Goal: Transaction & Acquisition: Purchase product/service

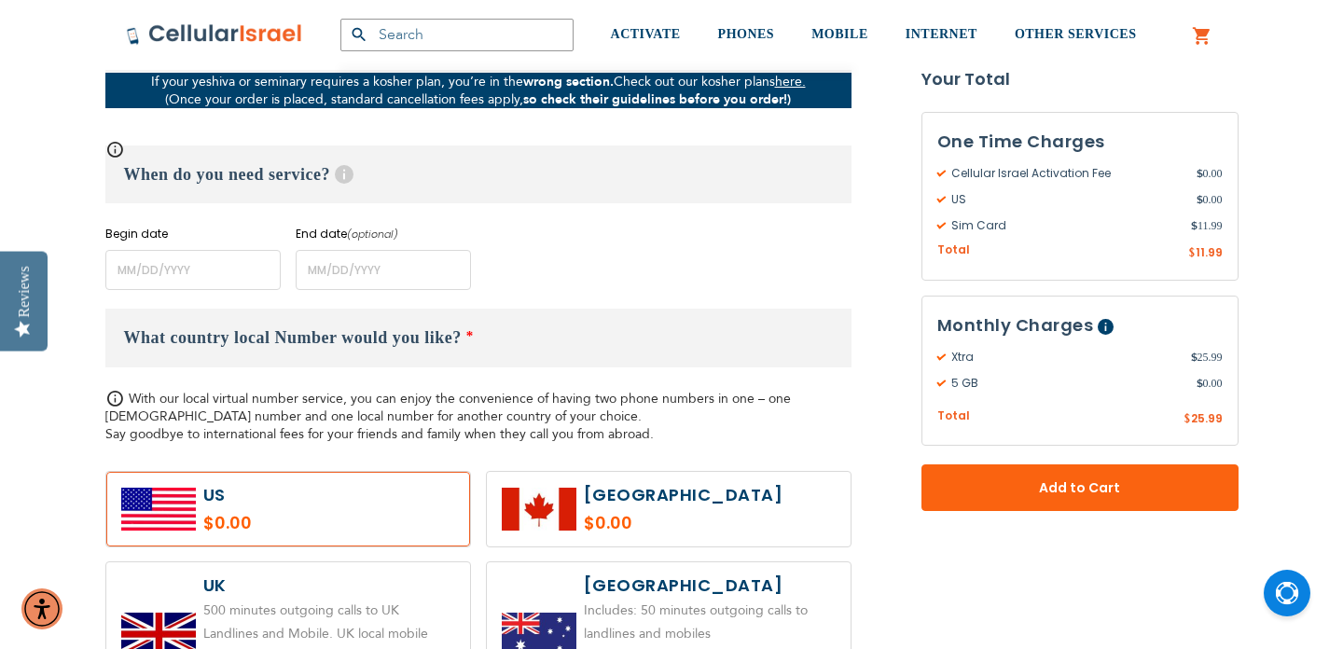
scroll to position [633, 0]
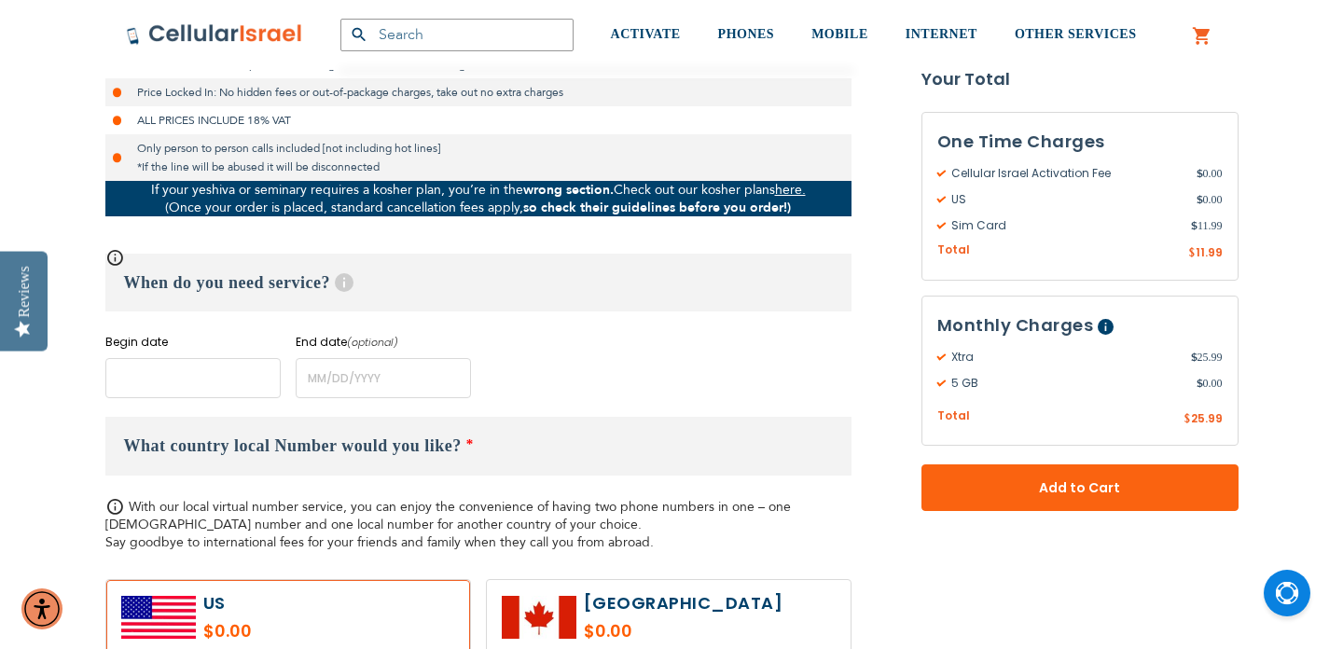
click at [188, 376] on input "name" at bounding box center [192, 378] width 175 height 40
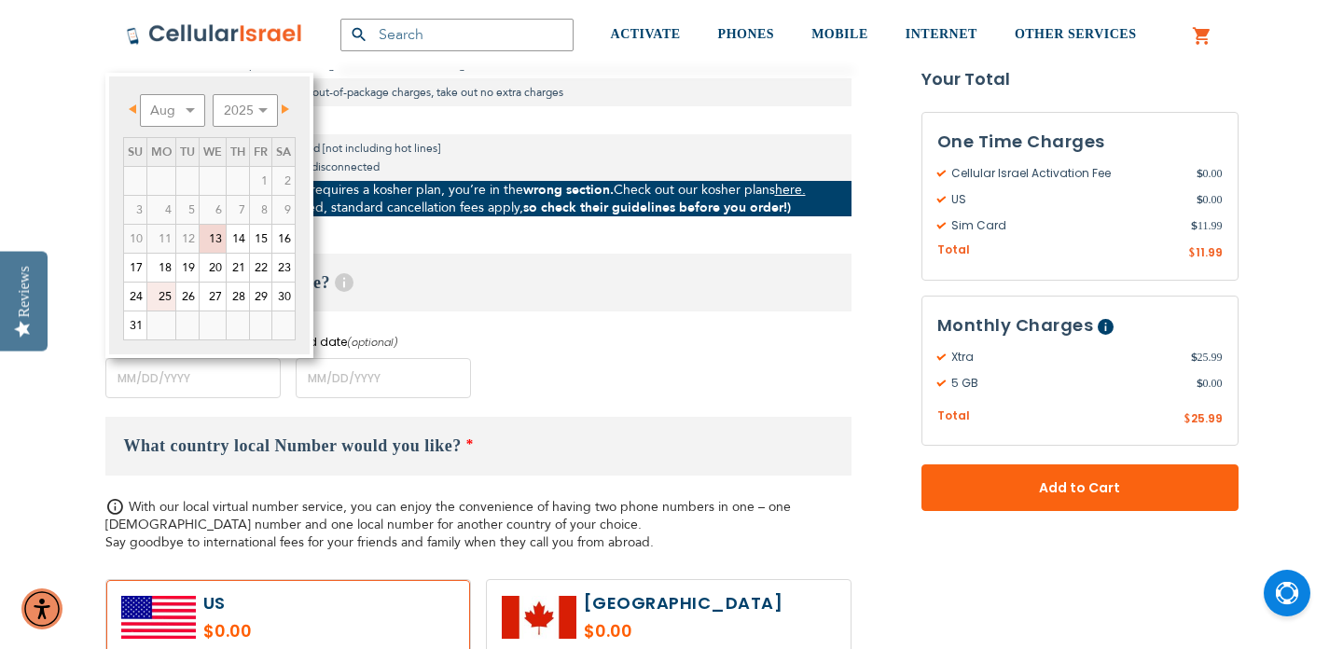
click at [163, 297] on link "25" at bounding box center [161, 297] width 28 height 28
type input "[DATE]"
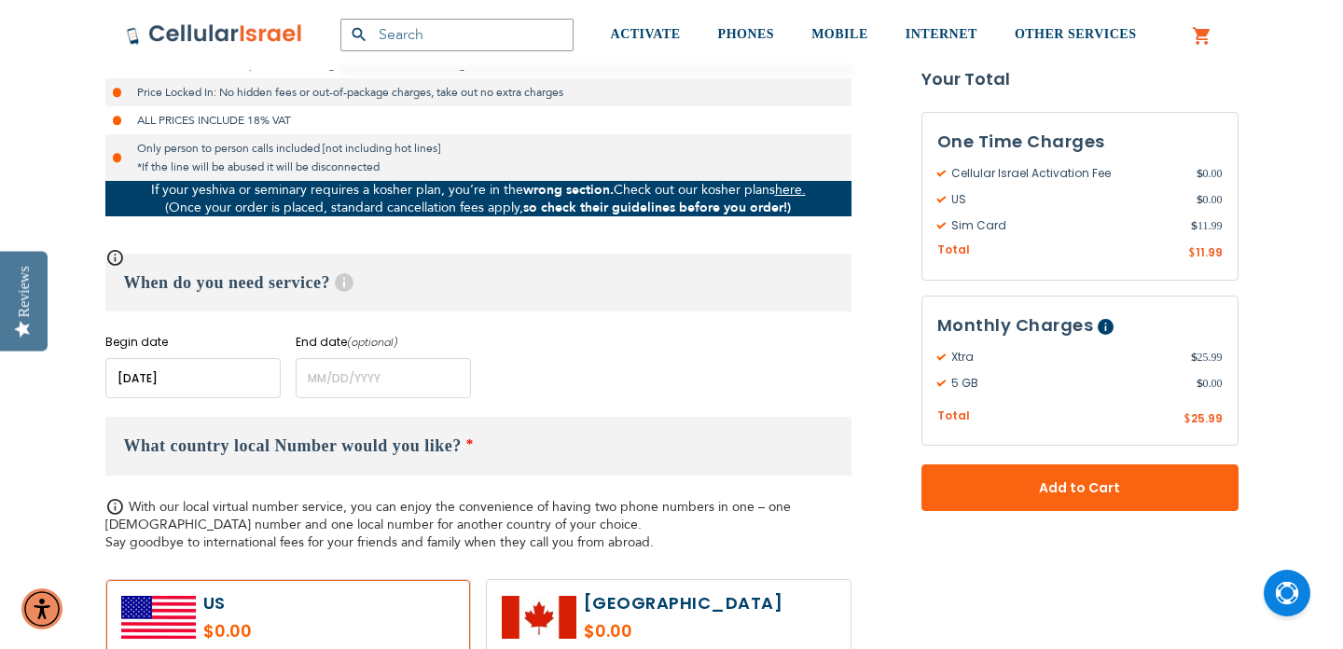
click at [591, 369] on div "Begin date Please enter Start Date End date (optional) Please enter End Date Lo…" at bounding box center [478, 366] width 746 height 64
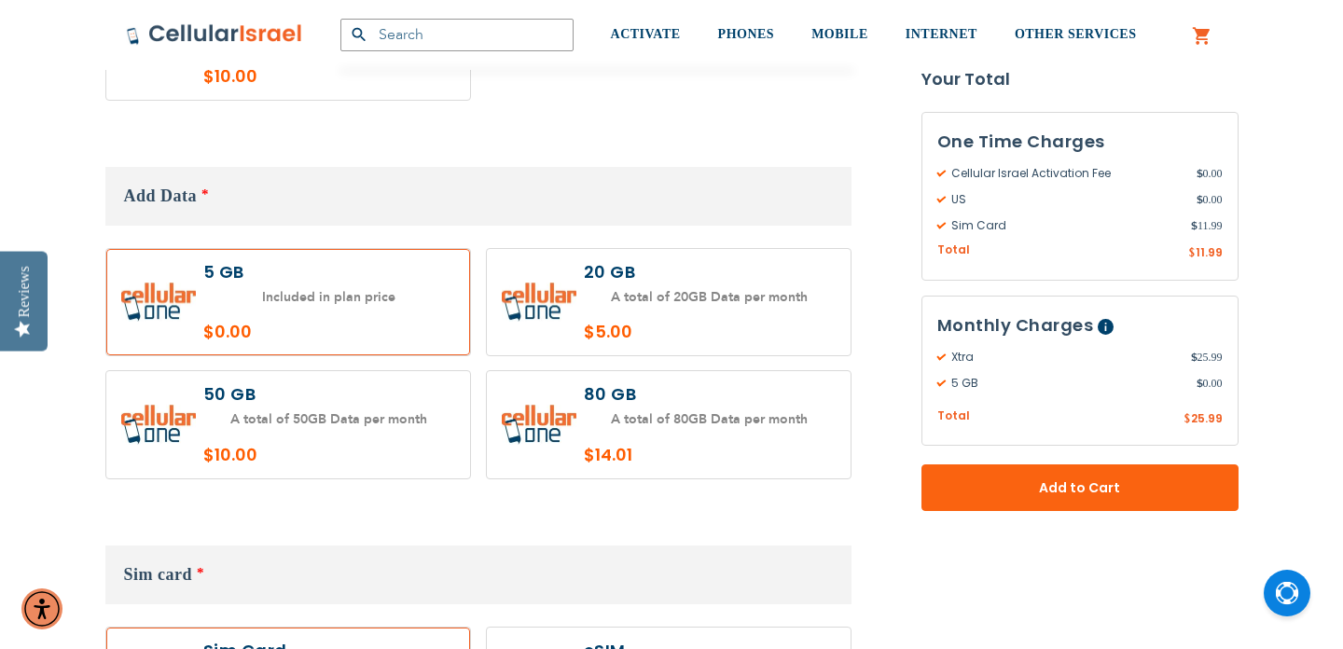
scroll to position [1803, 0]
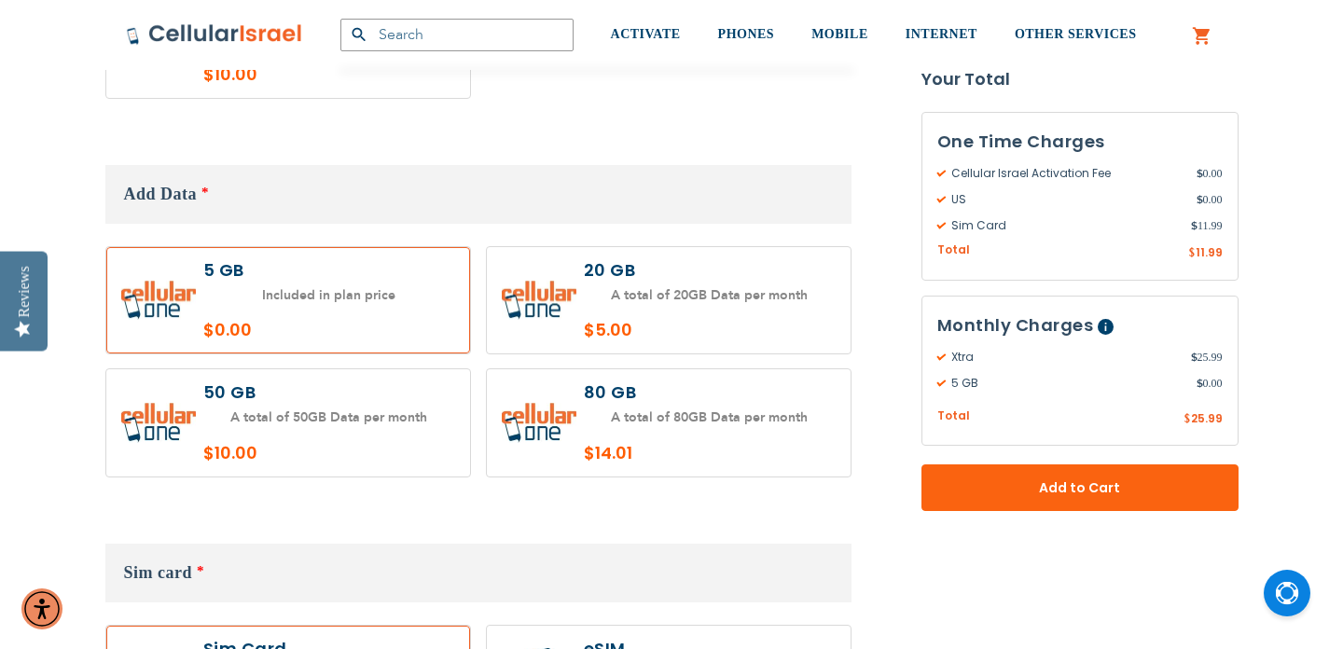
click at [633, 279] on label at bounding box center [669, 300] width 364 height 107
radio input "true"
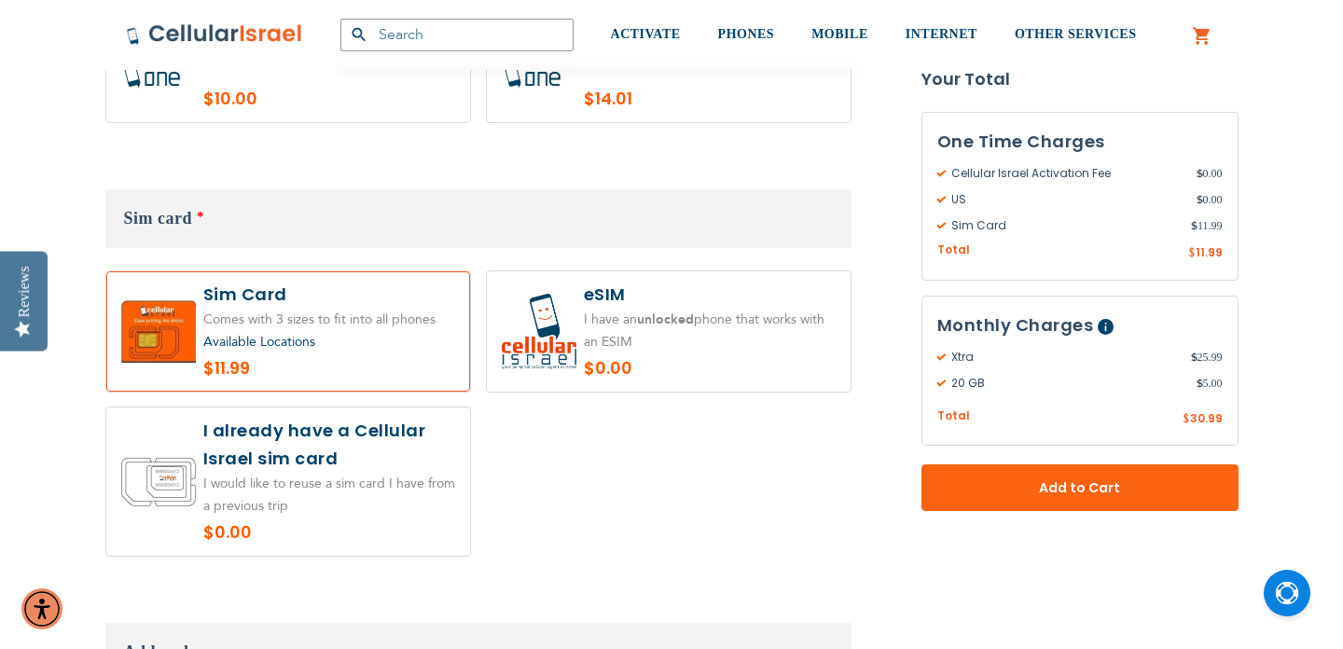
scroll to position [2181, 0]
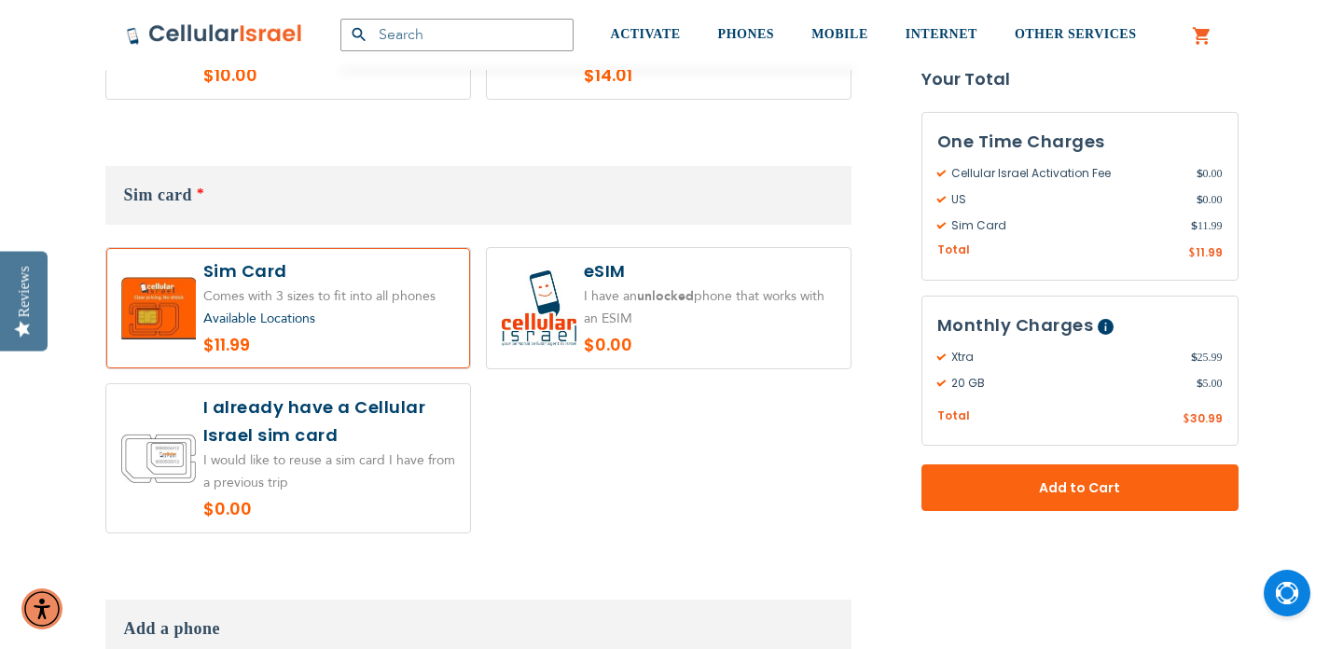
click at [343, 426] on label at bounding box center [288, 458] width 364 height 148
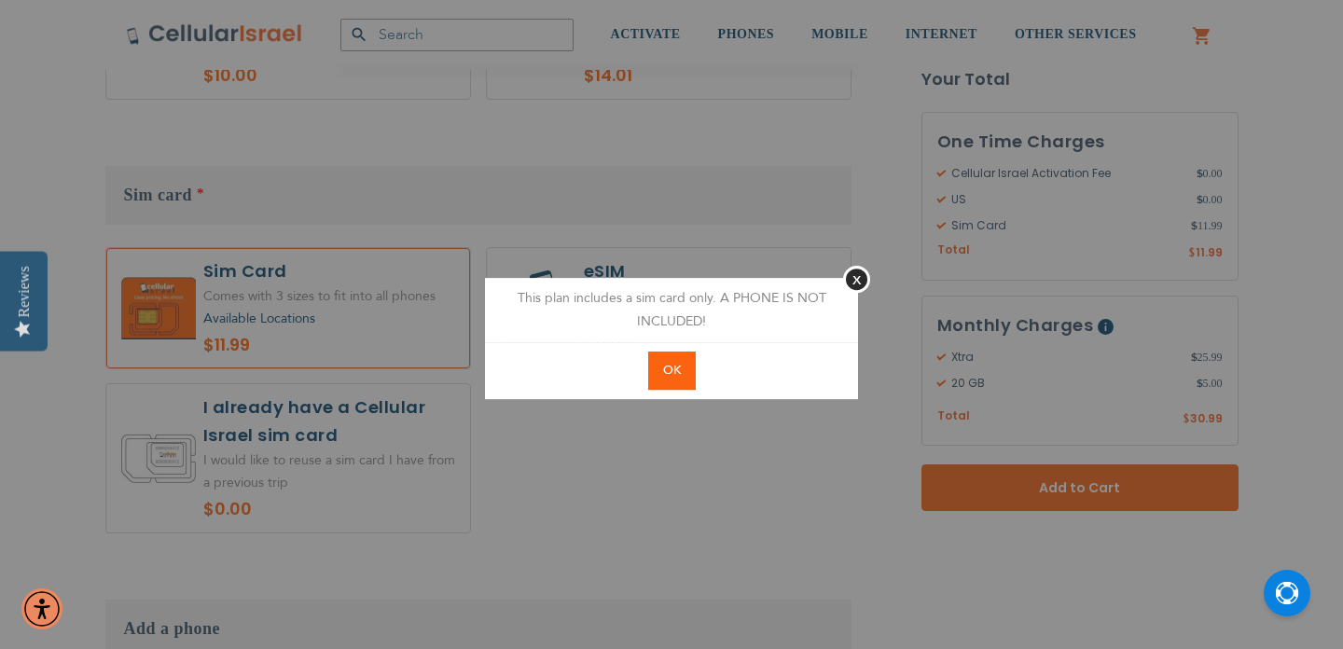
click at [673, 377] on span "OK" at bounding box center [672, 370] width 18 height 17
radio input "true"
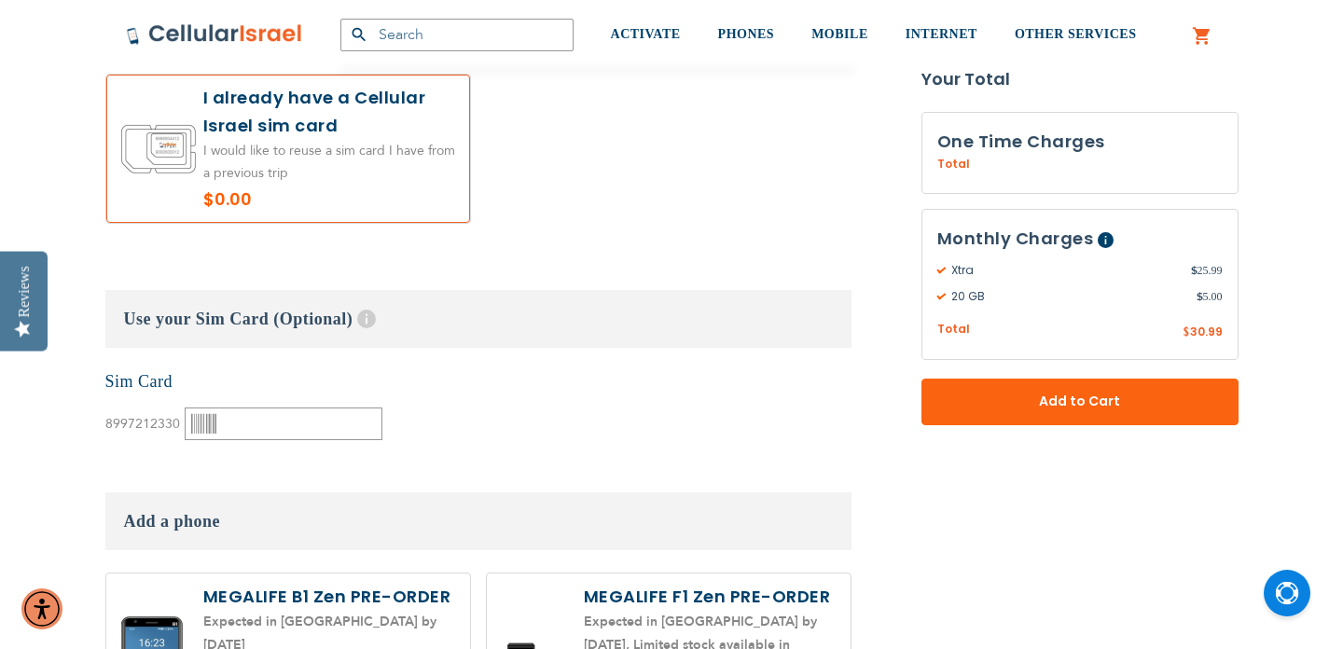
scroll to position [2493, 0]
click at [273, 406] on input "text" at bounding box center [283, 422] width 197 height 33
type input "000393464"
click at [510, 369] on div "None Sim Card 8997212330" at bounding box center [478, 404] width 746 height 71
click at [494, 395] on div "None Sim Card 8997212330" at bounding box center [478, 404] width 746 height 71
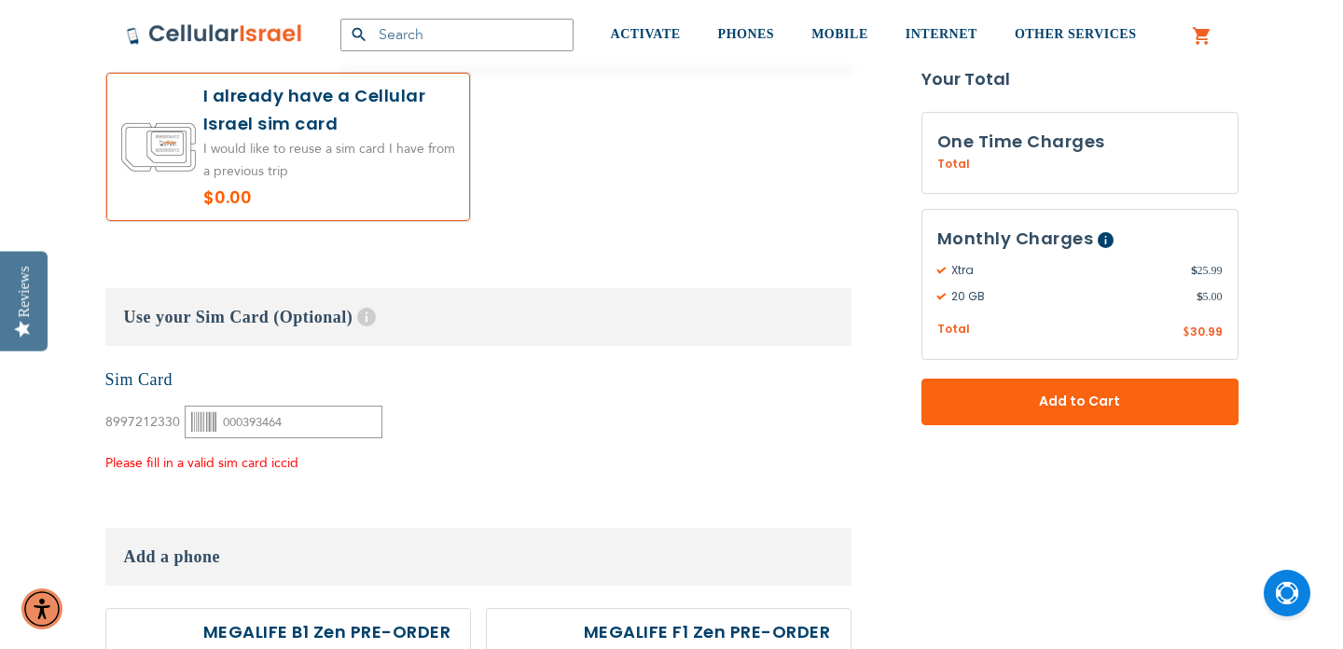
click at [494, 395] on div "None Sim Card 8997212330" at bounding box center [478, 422] width 746 height 107
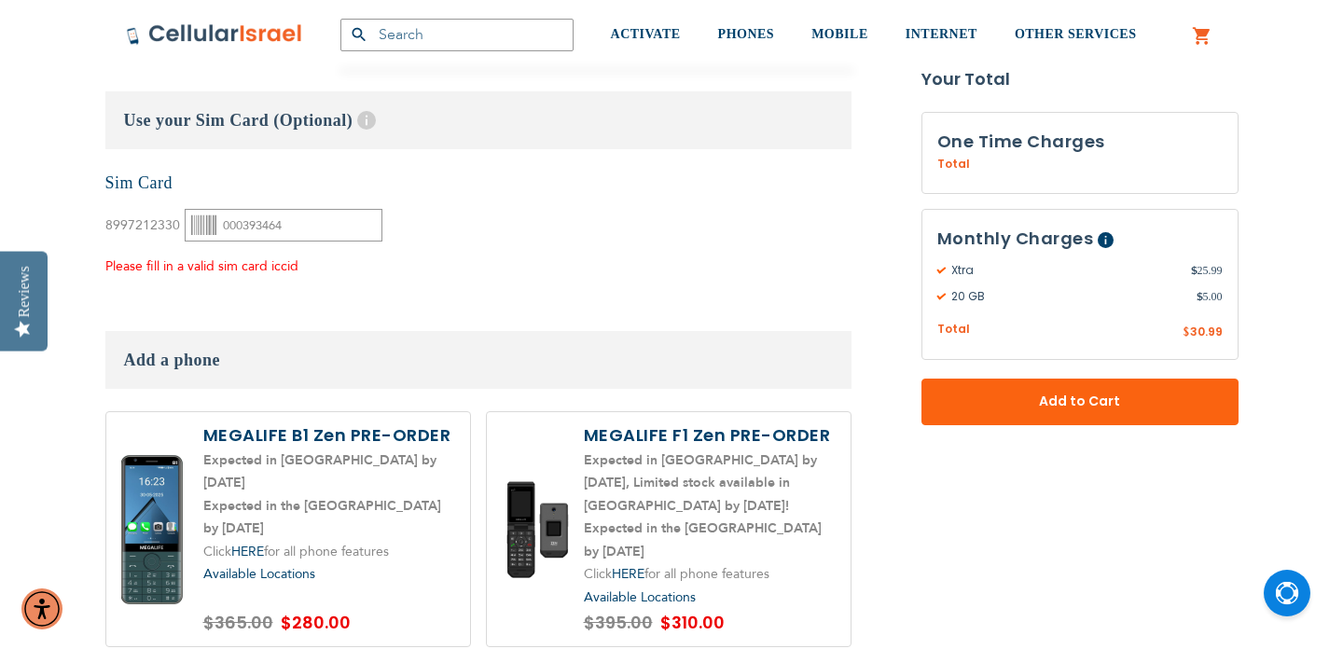
scroll to position [2694, 0]
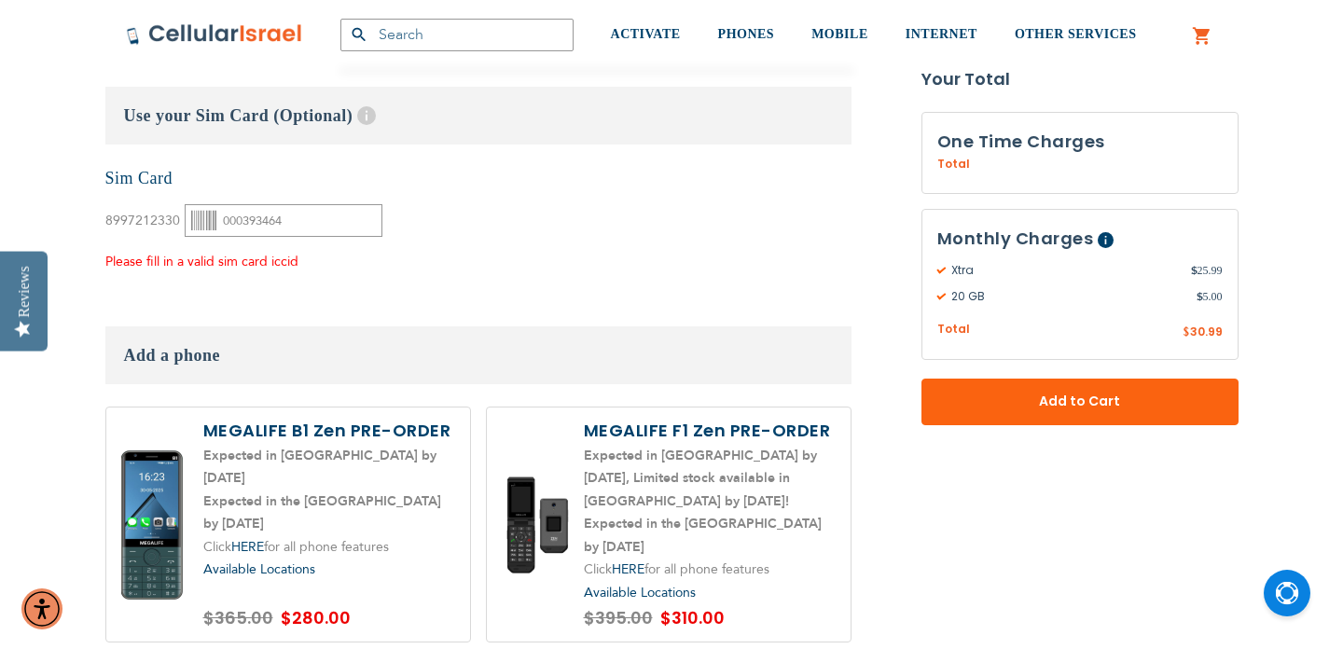
click at [348, 484] on label at bounding box center [288, 525] width 364 height 235
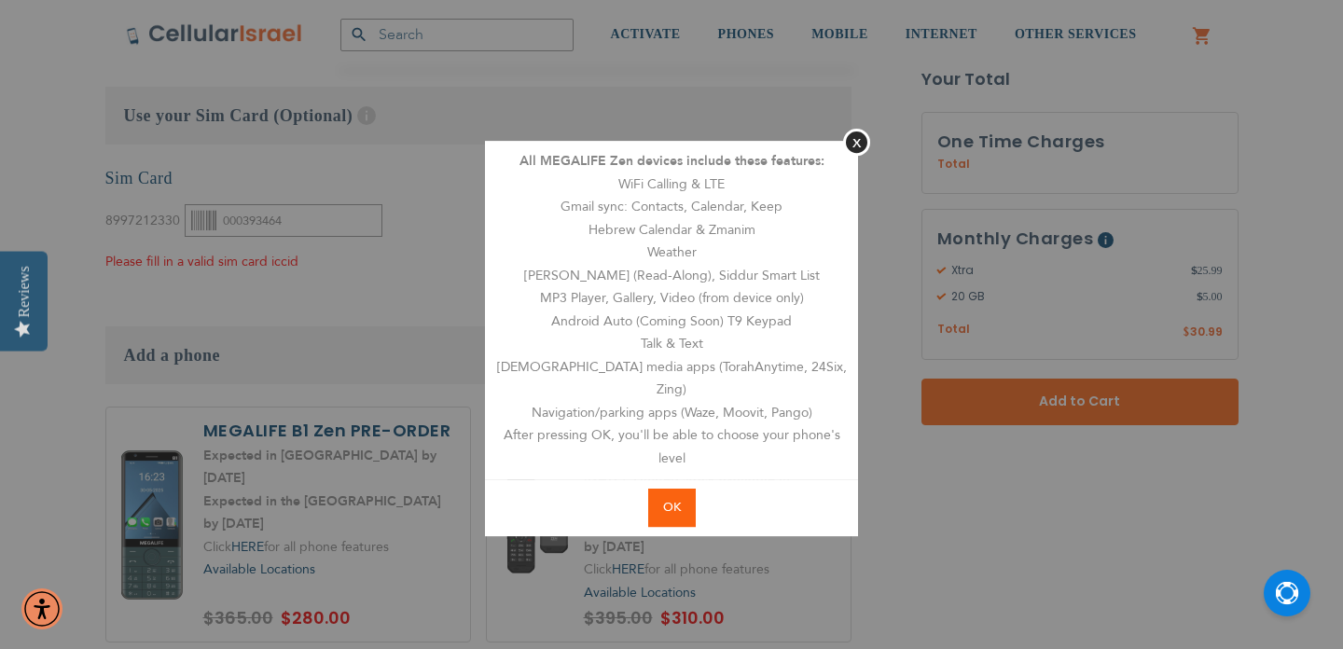
click at [675, 499] on span "OK" at bounding box center [672, 507] width 18 height 17
radio input "true"
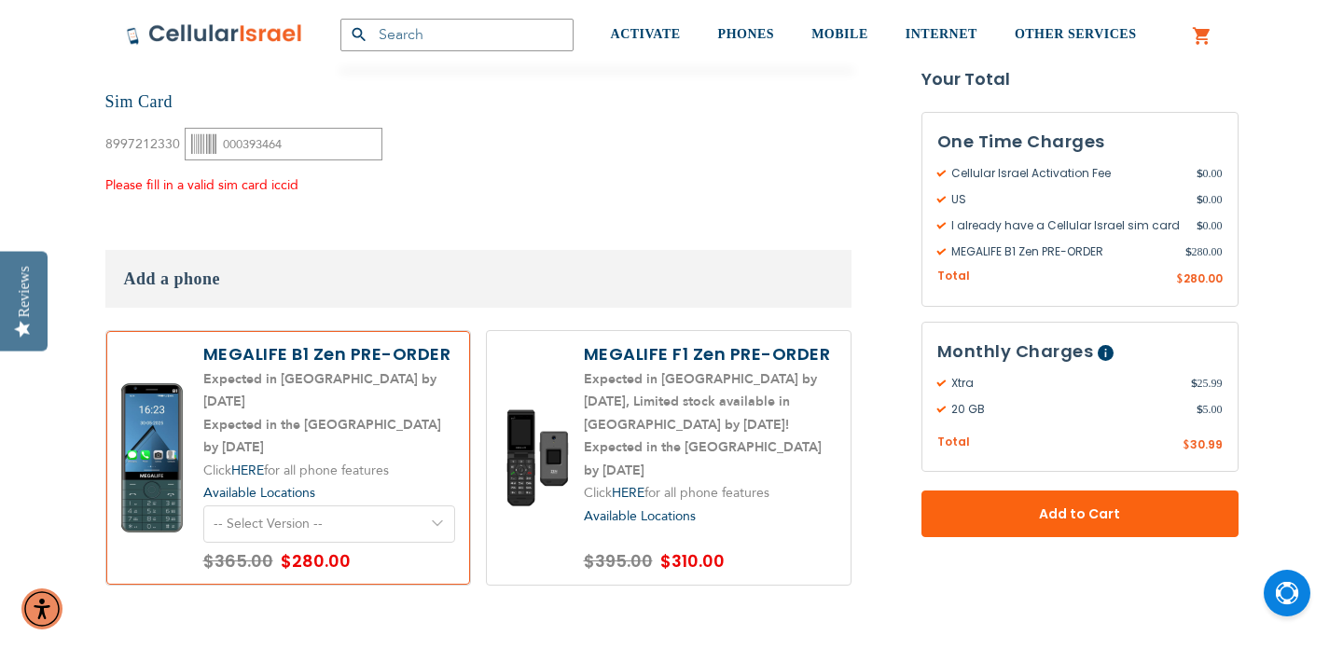
scroll to position [2776, 0]
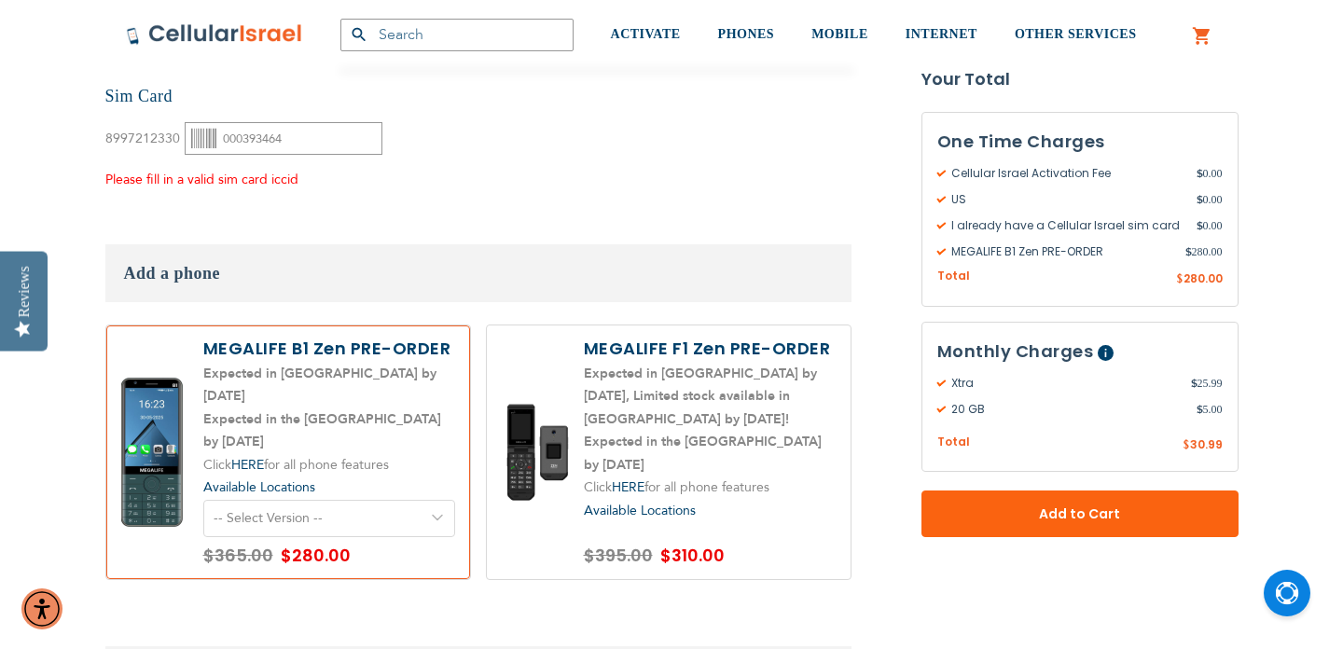
click at [408, 500] on select "-- Select Version -- Level 1. Filtered Email only Level 2. Email + Banking Leve…" at bounding box center [329, 518] width 252 height 37
select select "5644"
click at [477, 564] on fieldset "Customize: Xtra What country local Number would you like? * With our local virt…" at bounding box center [478, 262] width 746 height 3978
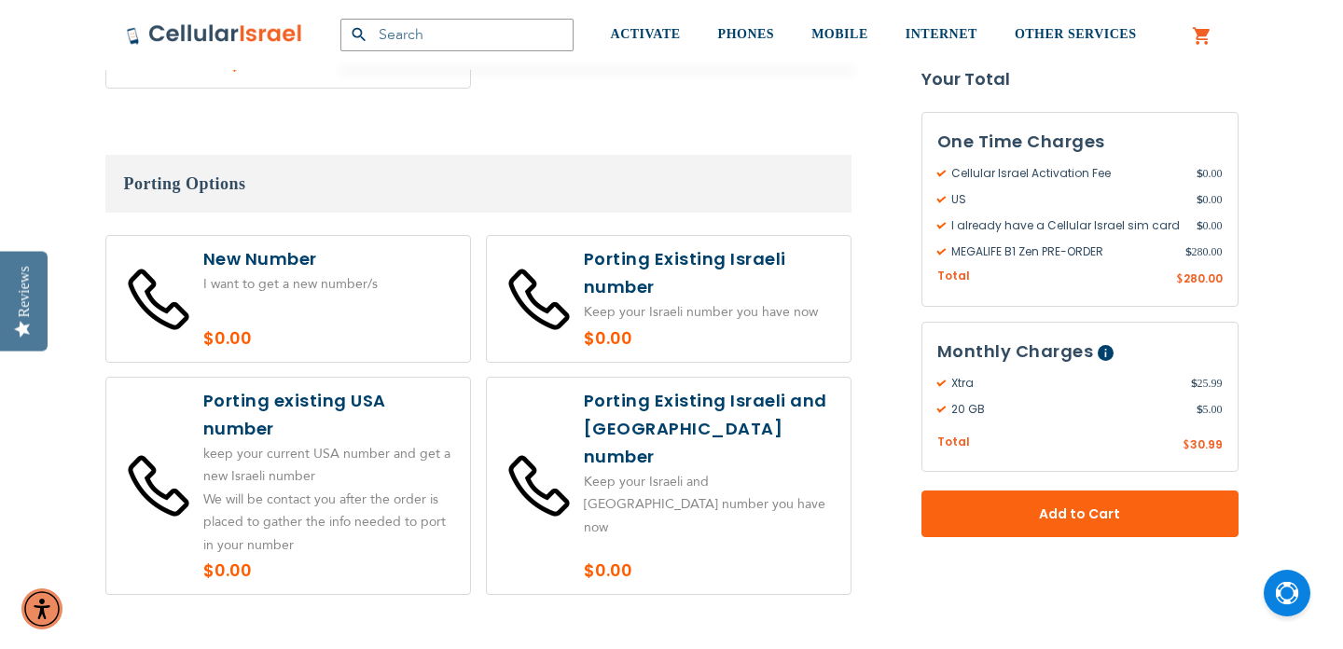
scroll to position [3735, 0]
click at [700, 396] on label at bounding box center [669, 484] width 364 height 217
radio input "true"
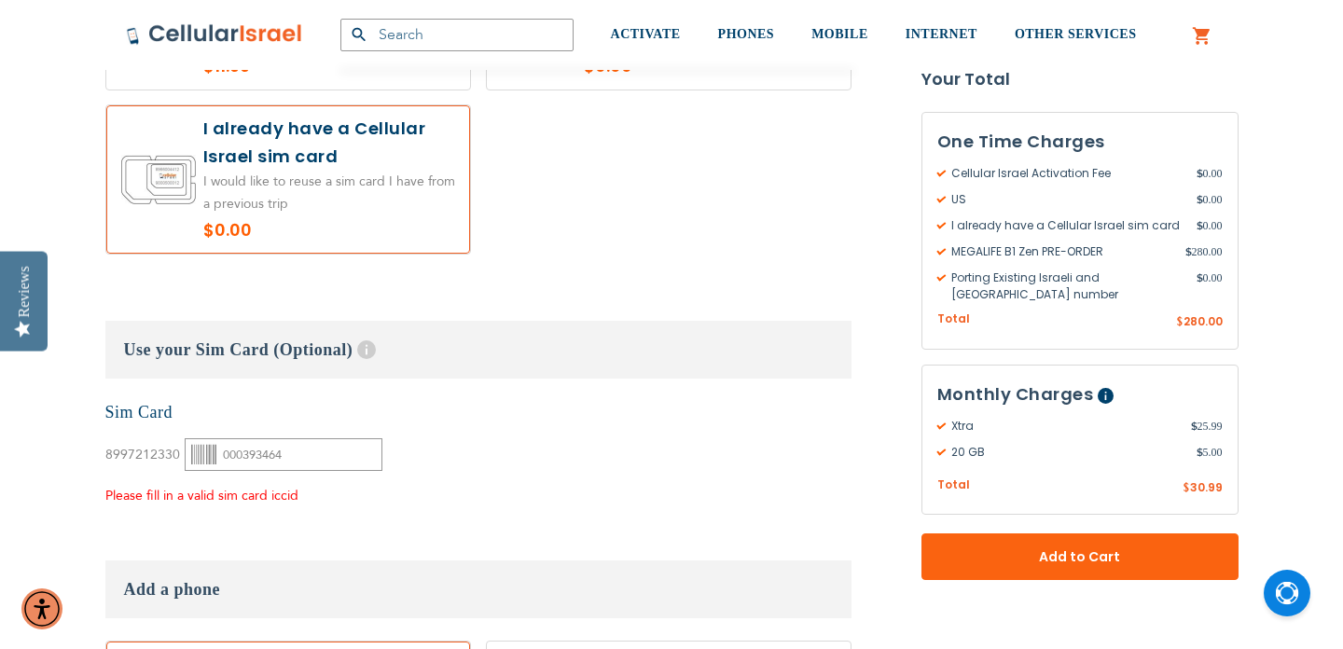
scroll to position [2462, 0]
click at [442, 406] on div "None Sim Card 8997212330" at bounding box center [478, 452] width 746 height 107
click at [301, 437] on input "000393464" at bounding box center [283, 453] width 197 height 33
click at [500, 416] on div "None Sim Card 8997212330" at bounding box center [478, 452] width 746 height 107
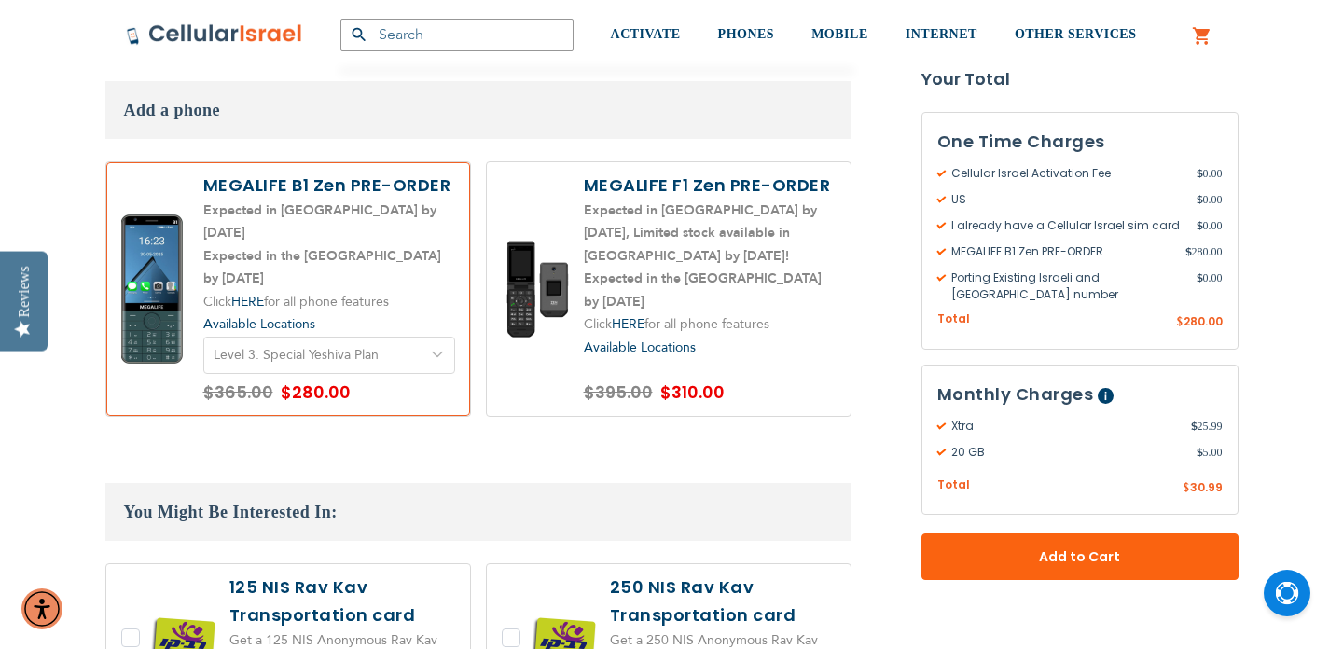
scroll to position [2941, 0]
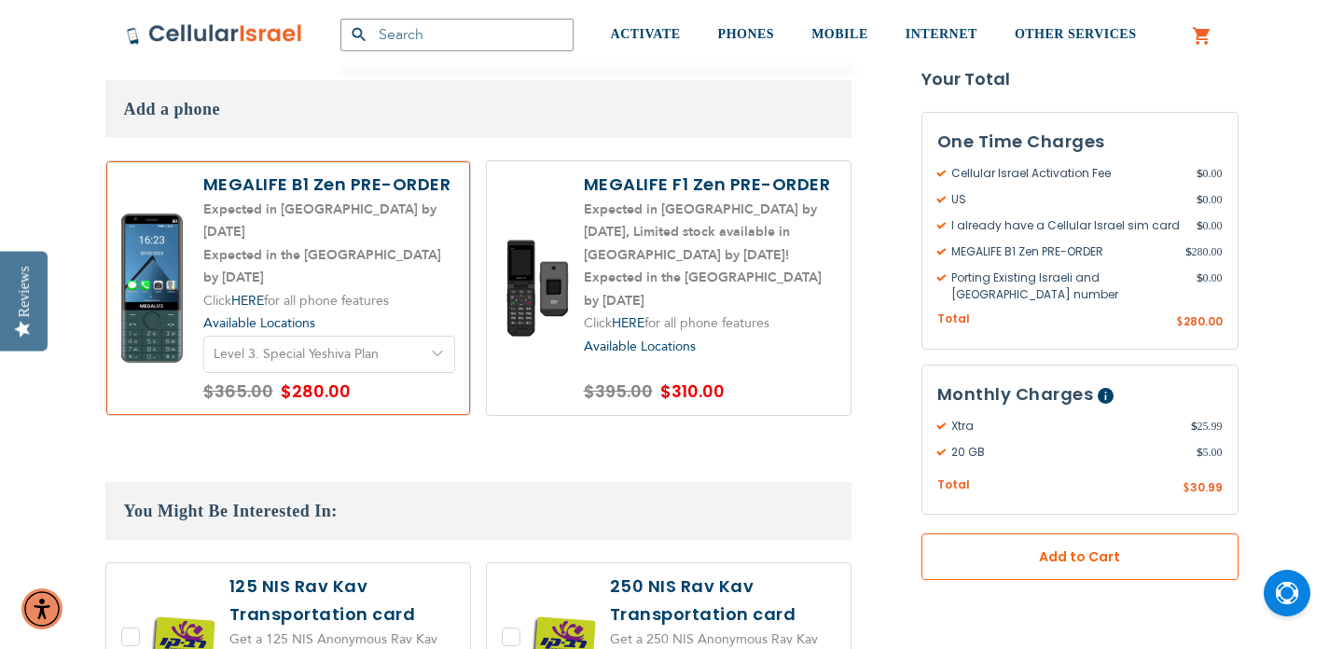
click at [1105, 550] on span "Add to Cart" at bounding box center [1080, 558] width 194 height 20
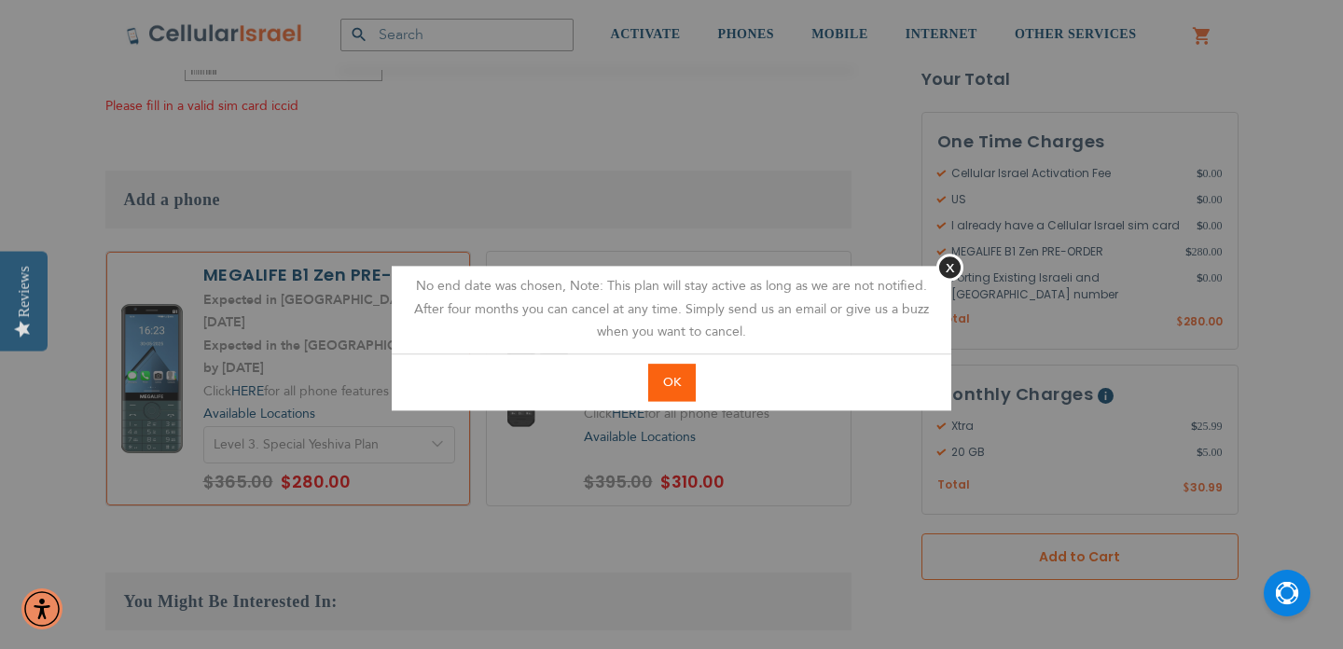
scroll to position [2782, 0]
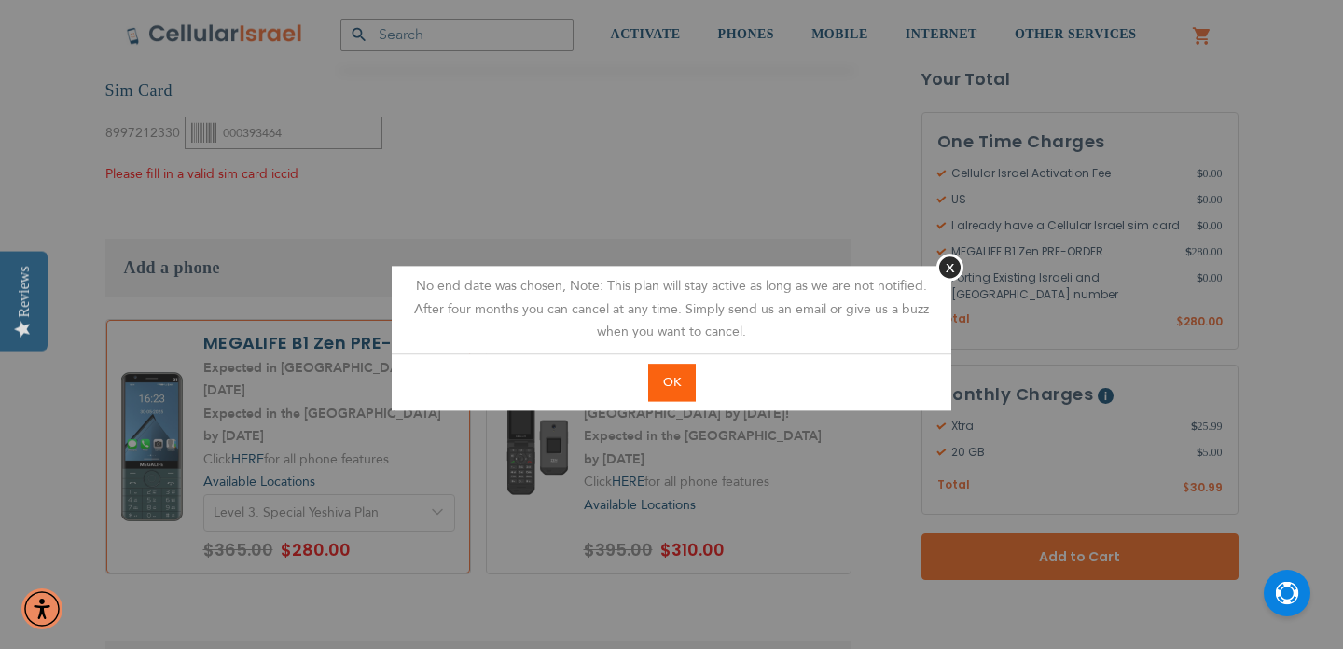
click at [675, 386] on span "OK" at bounding box center [672, 382] width 18 height 17
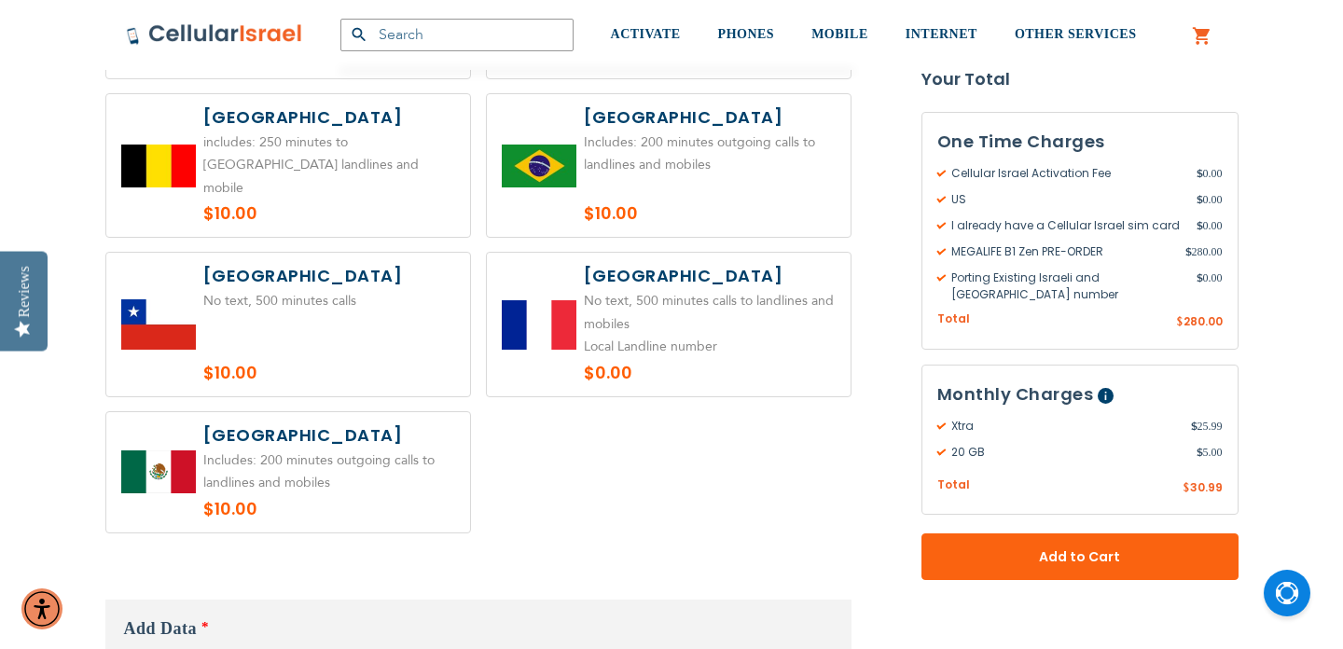
scroll to position [1399, 0]
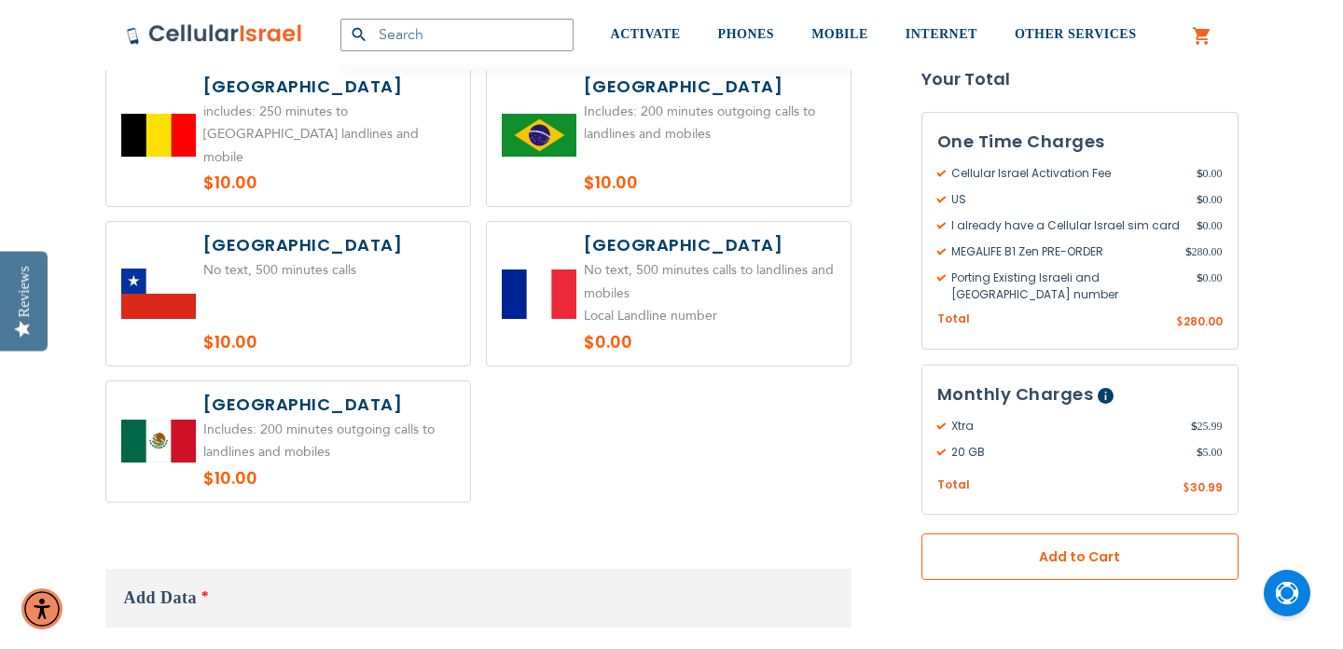
click at [1030, 549] on span "Add to Cart" at bounding box center [1080, 558] width 194 height 20
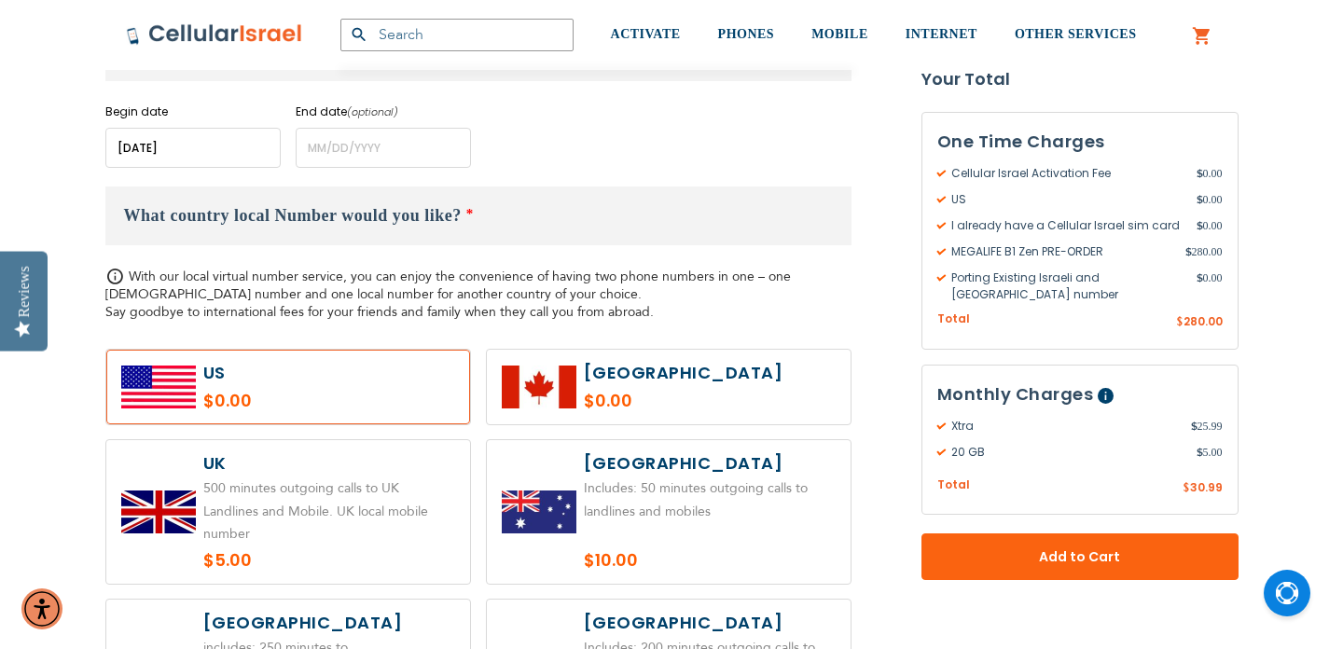
scroll to position [907, 0]
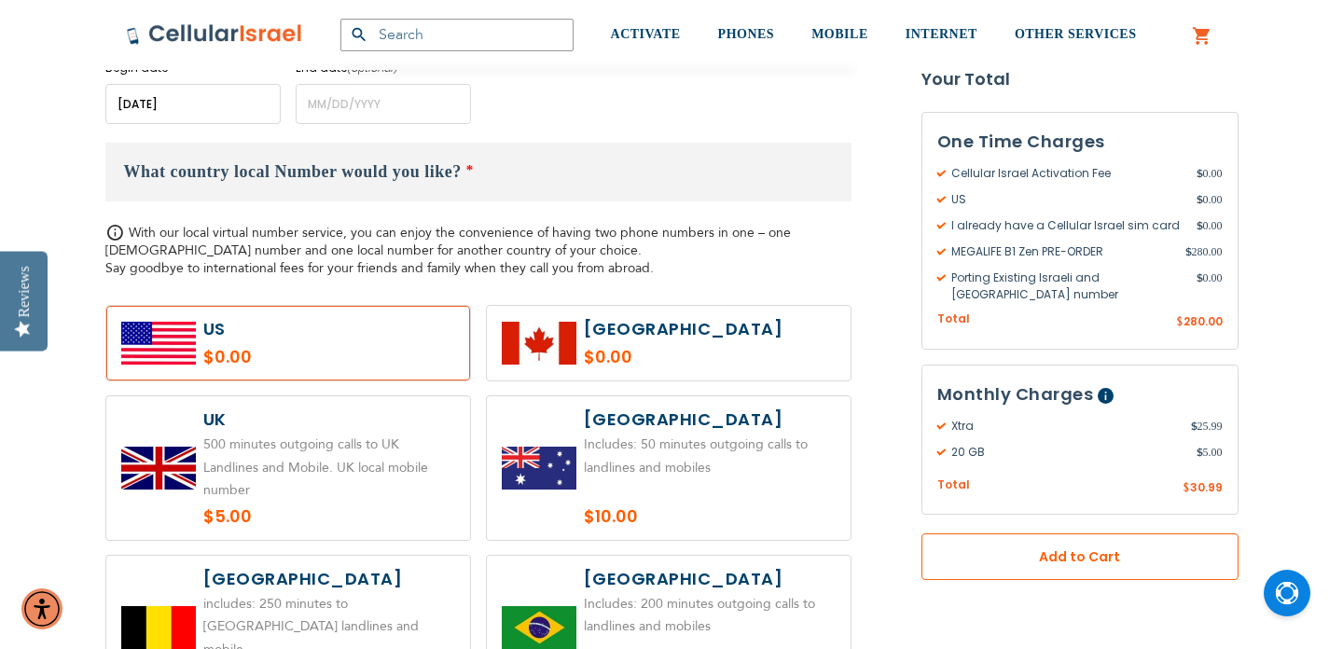
click at [1112, 548] on span "Add to Cart" at bounding box center [1080, 558] width 194 height 20
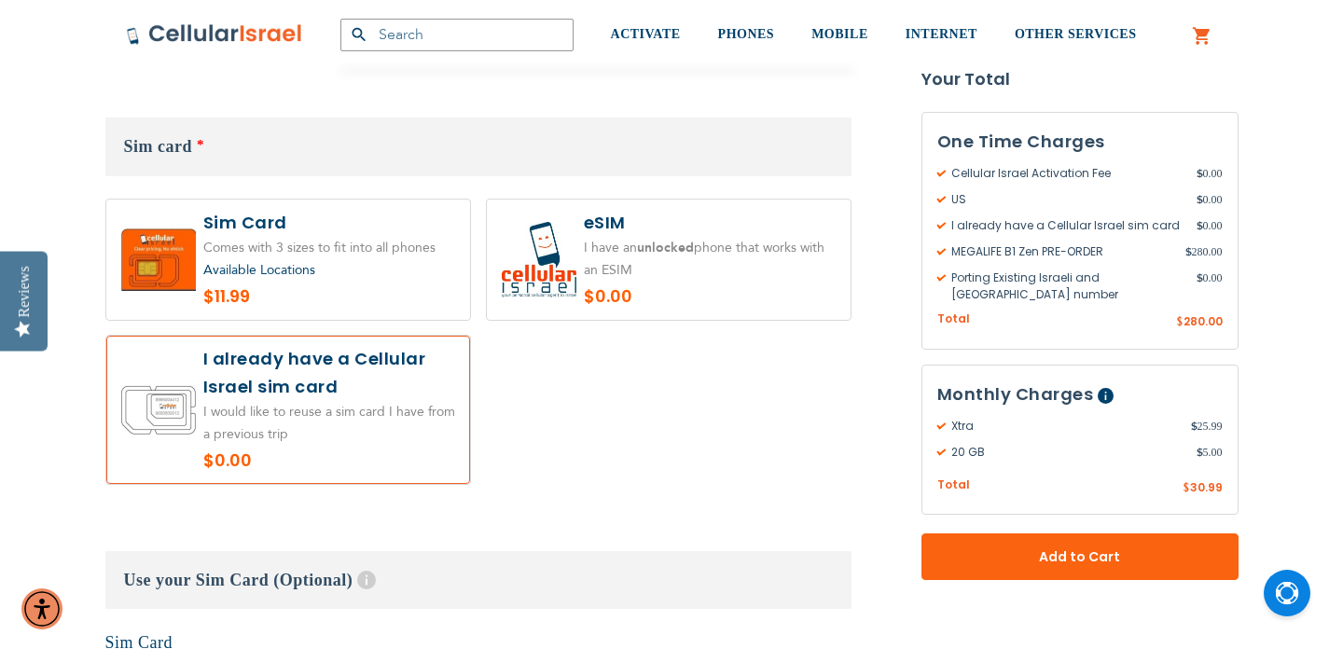
scroll to position [2782, 0]
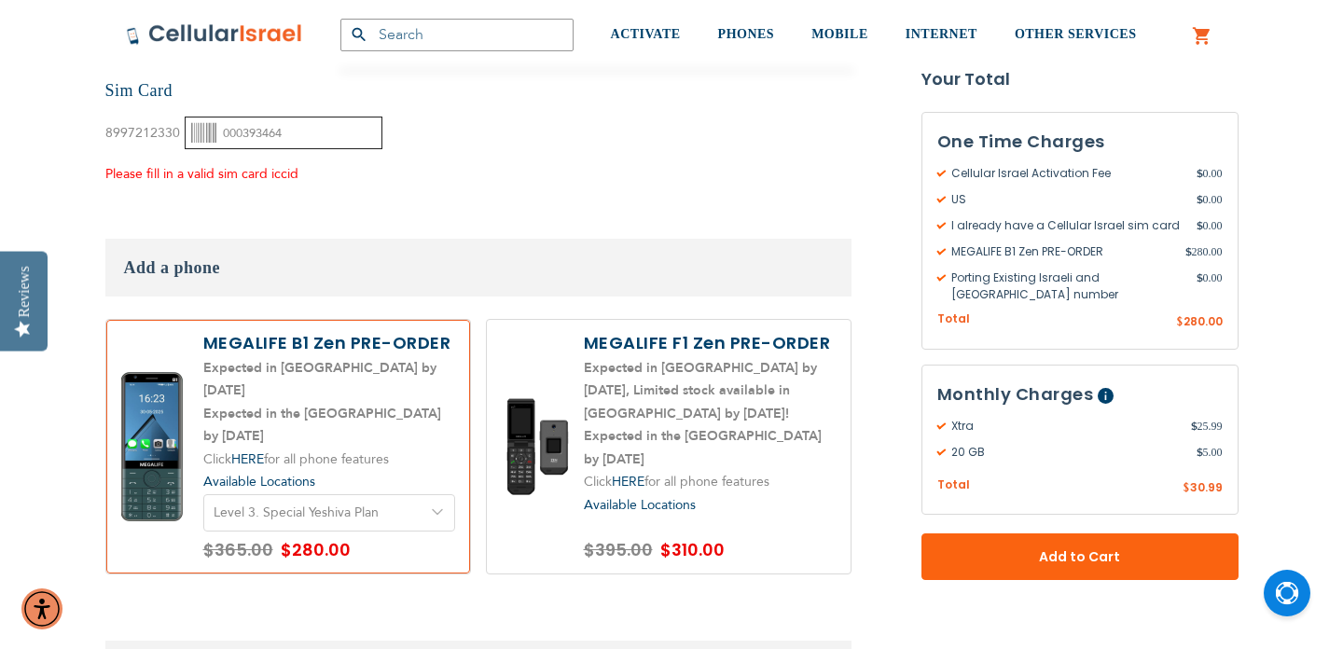
click at [307, 117] on input "000393464" at bounding box center [283, 133] width 197 height 33
type input "0"
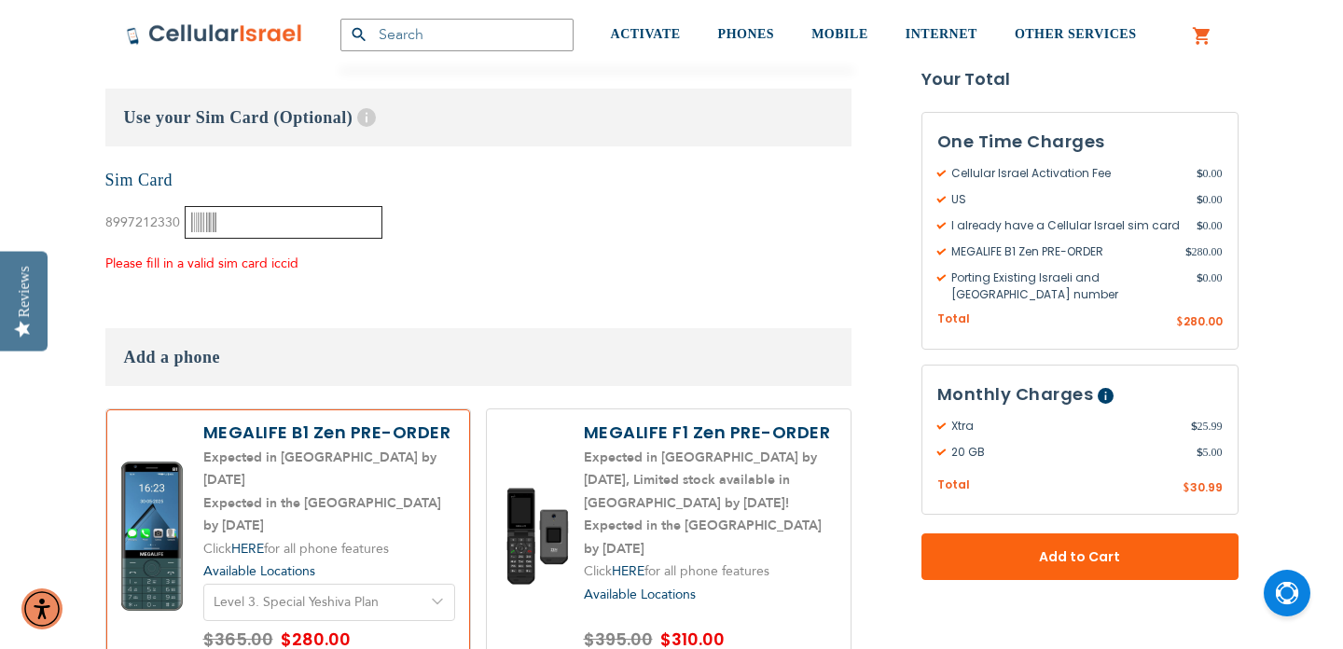
scroll to position [2686, 0]
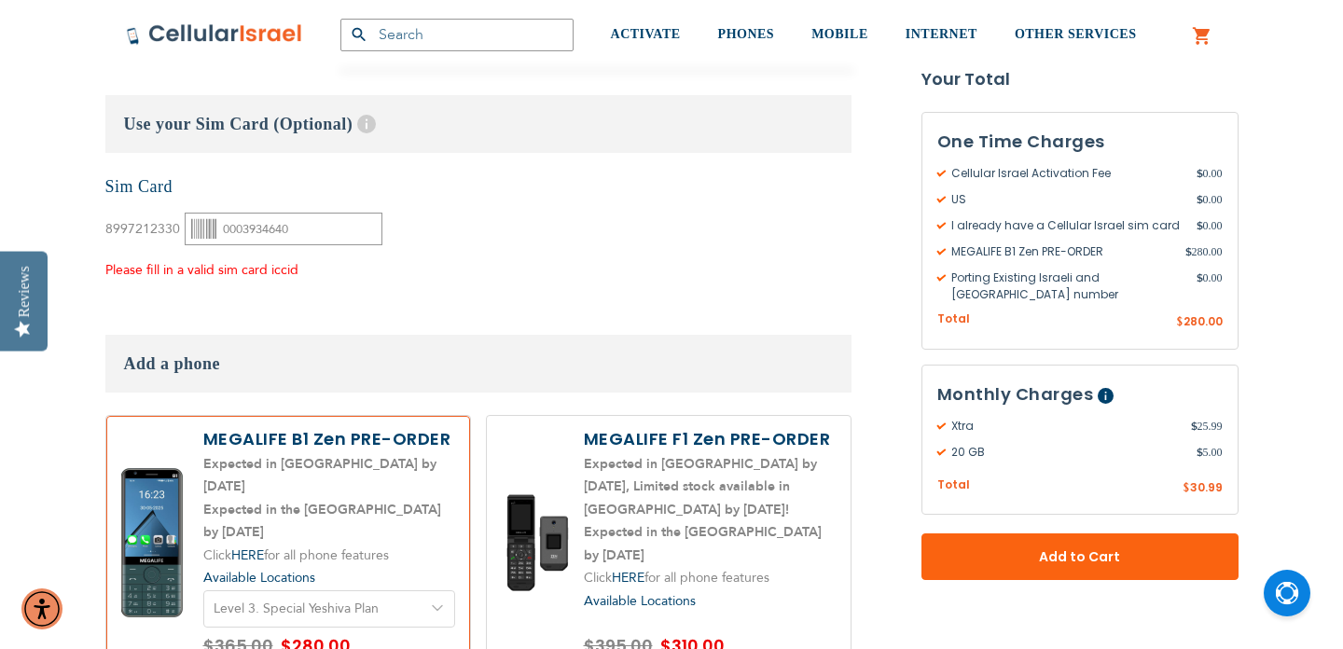
click at [484, 230] on div "None Sim Card 8997212330" at bounding box center [478, 228] width 746 height 107
click at [304, 213] on input "0003934640" at bounding box center [283, 229] width 197 height 33
type input "000393464"
click at [374, 249] on div "None Sim Card 8997212330" at bounding box center [478, 228] width 746 height 107
click at [519, 222] on div "None Sim Card 8997212330" at bounding box center [478, 228] width 746 height 107
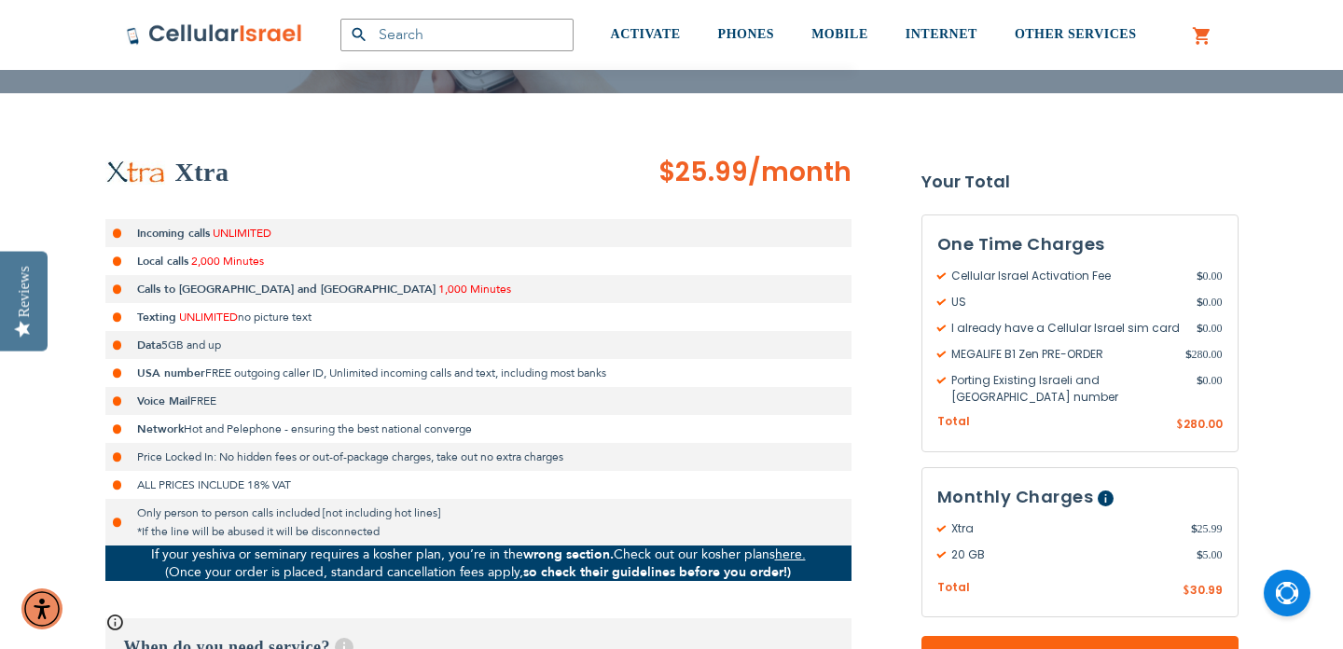
scroll to position [0, 0]
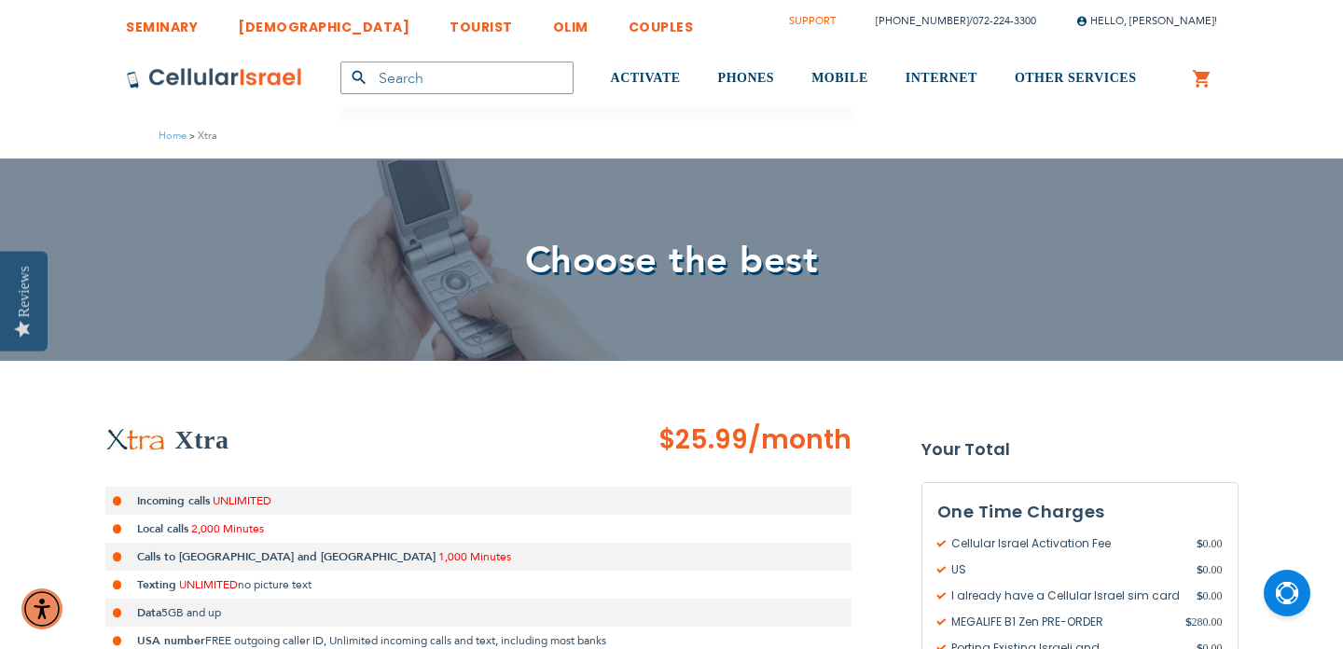
click at [836, 21] on link "Support" at bounding box center [812, 21] width 47 height 14
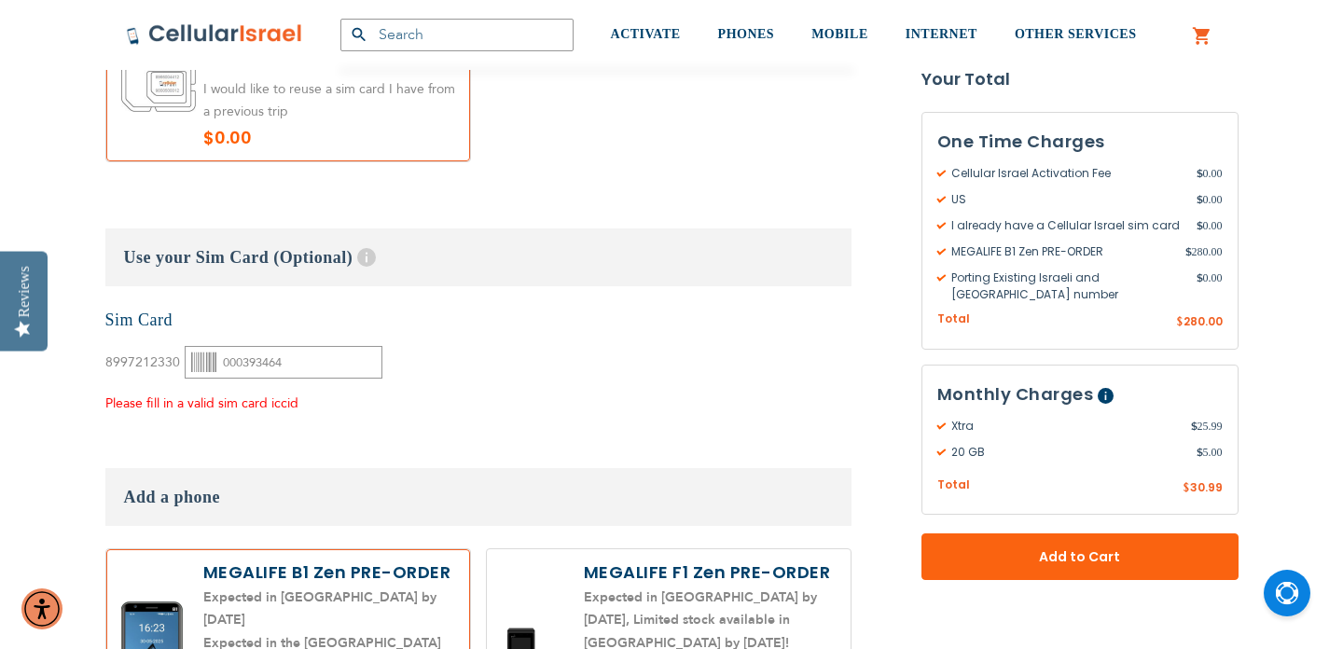
scroll to position [2555, 0]
